Goal: Information Seeking & Learning: Find specific page/section

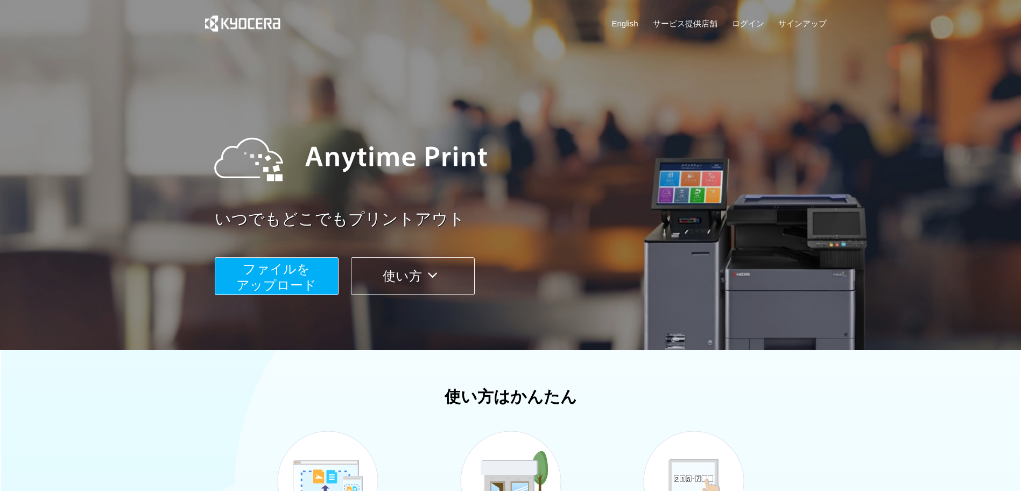
click at [692, 30] on div "English サービス提供店舗 ログイン サインアップ" at bounding box center [510, 26] width 633 height 52
click at [692, 23] on link "サービス提供店舗" at bounding box center [685, 23] width 65 height 11
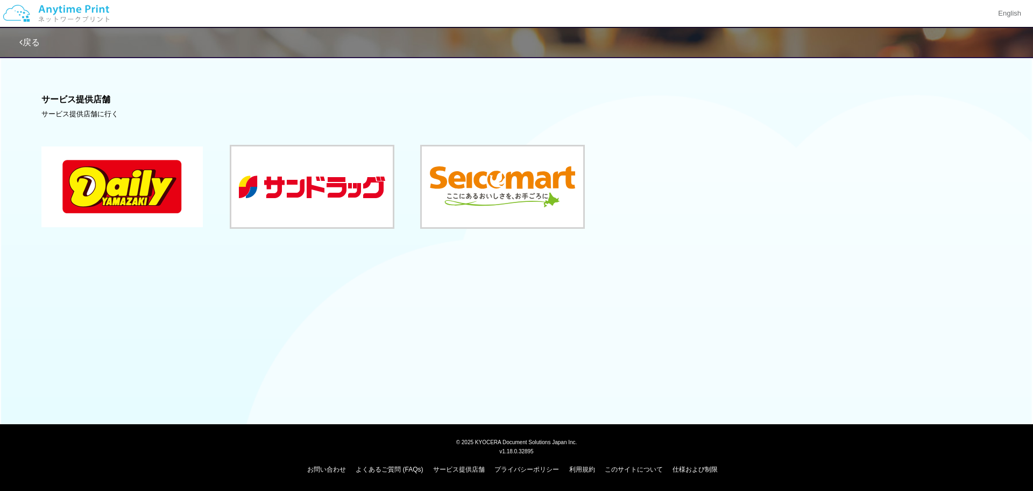
click at [159, 210] on button at bounding box center [121, 186] width 161 height 81
click at [29, 39] on link "戻る" at bounding box center [29, 42] width 20 height 9
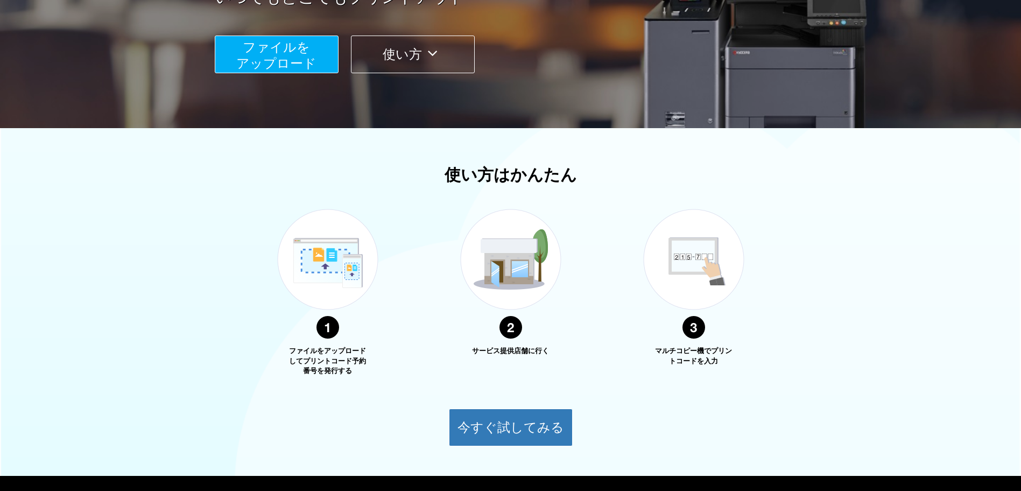
scroll to position [274, 0]
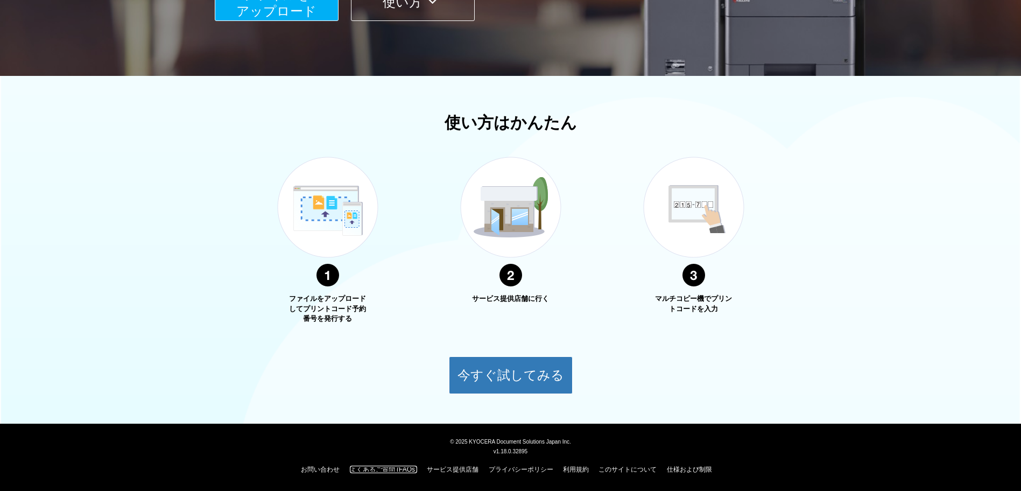
click at [386, 470] on link "よくあるご質問 (FAQs)" at bounding box center [383, 470] width 67 height 8
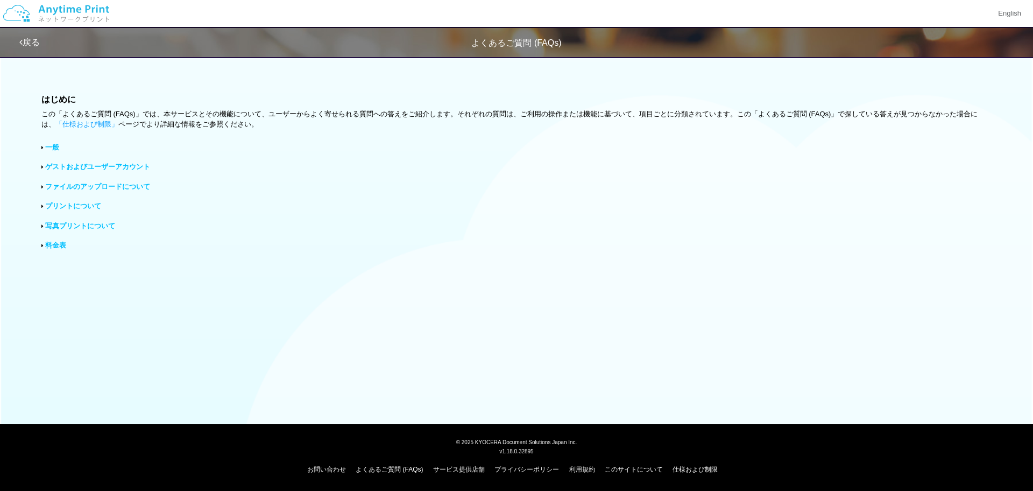
click at [82, 226] on link "写真プリントについて" at bounding box center [80, 226] width 70 height 8
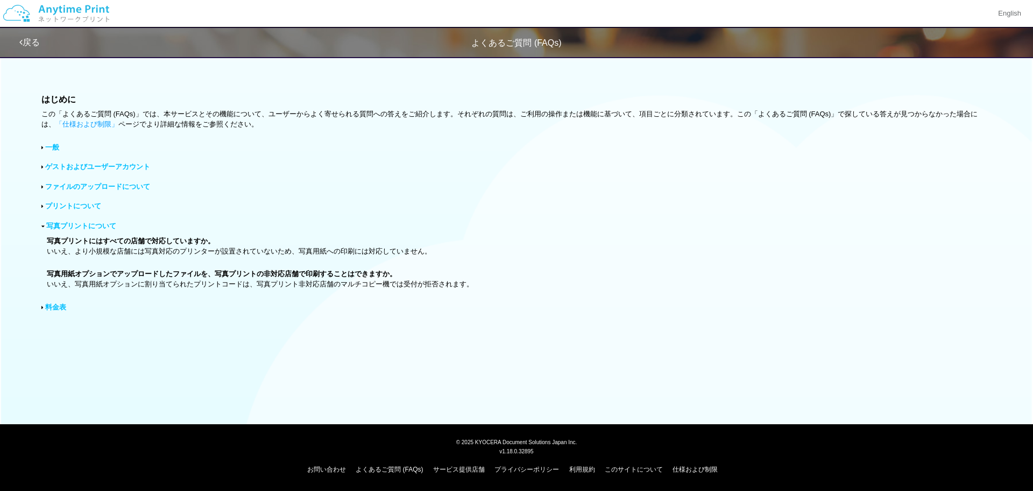
click at [56, 305] on link "料金表" at bounding box center [55, 307] width 21 height 8
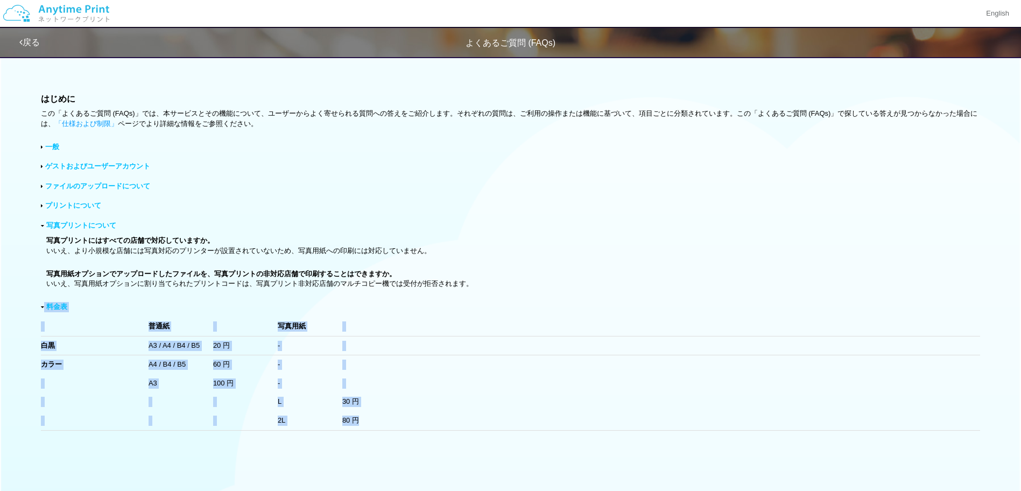
click at [167, 308] on div "料金表 普通紙 写真用紙 白黒 A3 / A4 / B4 / B5 20 円 - カラー A4 / B4 / B5 60 円 - A3 100 円 - L 3…" at bounding box center [510, 366] width 939 height 129
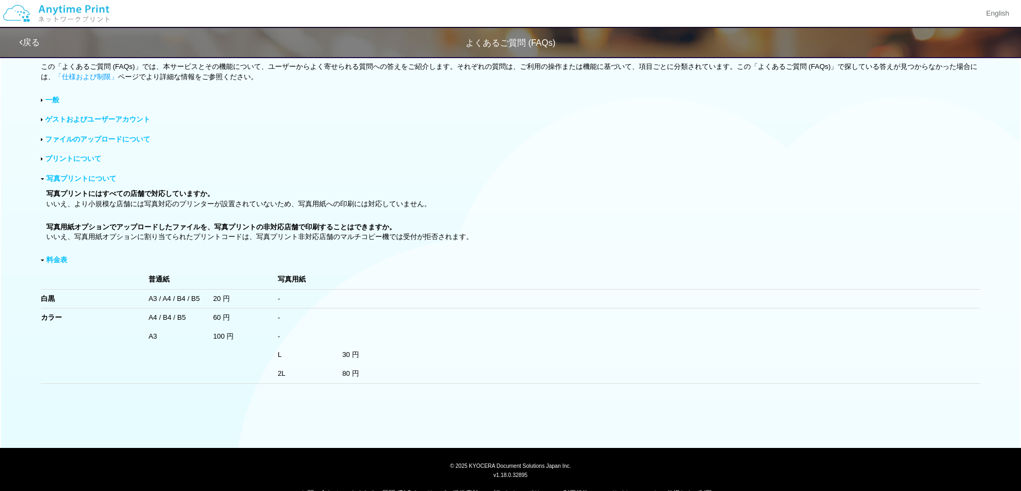
scroll to position [71, 0]
